Goal: Task Accomplishment & Management: Manage account settings

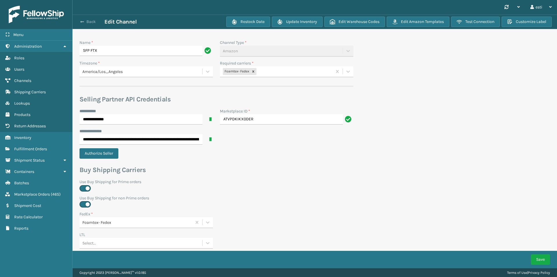
click at [83, 21] on span "button" at bounding box center [81, 22] width 3 height 4
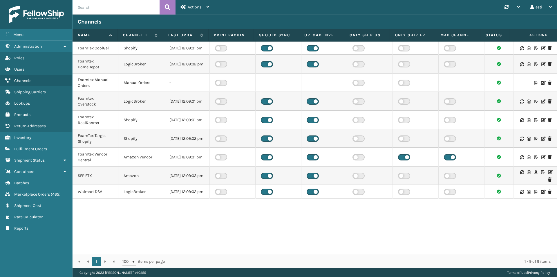
click at [548, 174] on icon at bounding box center [549, 172] width 3 height 4
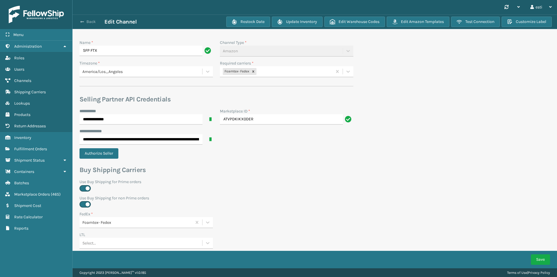
click at [81, 22] on span "button" at bounding box center [81, 22] width 3 height 4
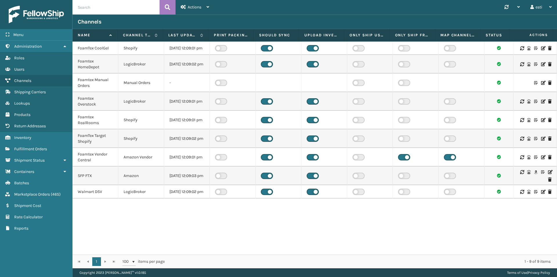
click at [548, 174] on icon at bounding box center [549, 172] width 3 height 4
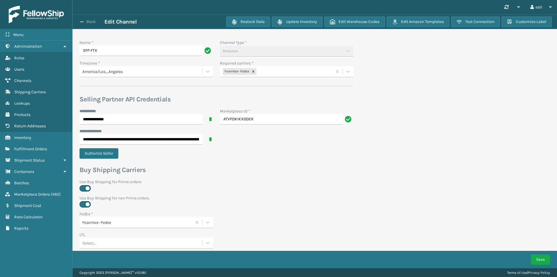
click at [83, 19] on button "Back" at bounding box center [91, 21] width 27 height 5
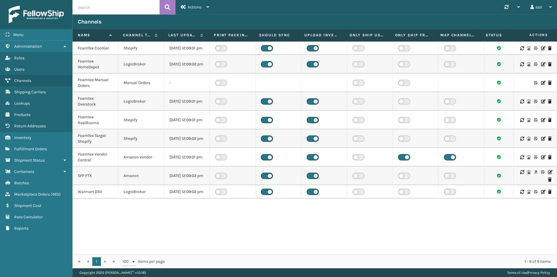
click at [548, 174] on icon at bounding box center [549, 172] width 3 height 4
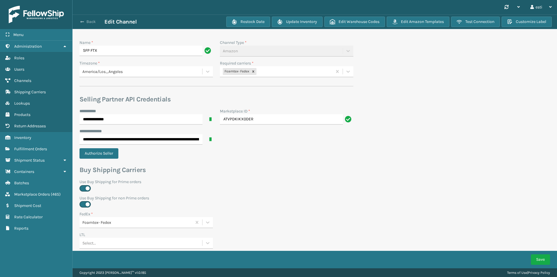
click at [81, 20] on span "button" at bounding box center [81, 22] width 3 height 4
